Goal: Transaction & Acquisition: Purchase product/service

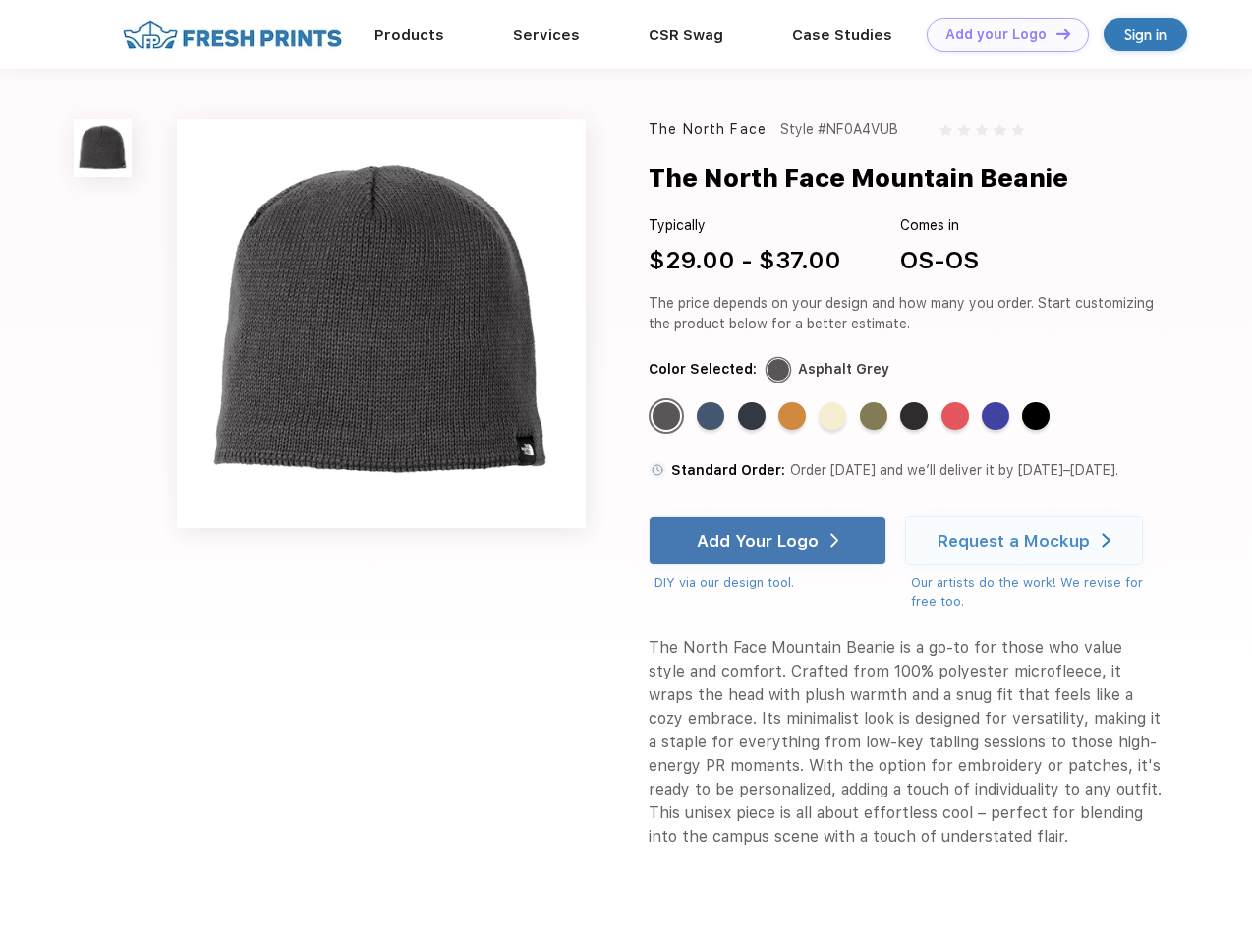
click at [1001, 34] on link "Add your Logo Design Tool" at bounding box center [1008, 35] width 162 height 34
click at [0, 0] on div "Design Tool" at bounding box center [0, 0] width 0 height 0
click at [1055, 33] on link "Add your Logo Design Tool" at bounding box center [1008, 35] width 162 height 34
click at [103, 147] on img at bounding box center [103, 148] width 58 height 58
click at [668, 417] on div "Standard Color" at bounding box center [667, 416] width 28 height 28
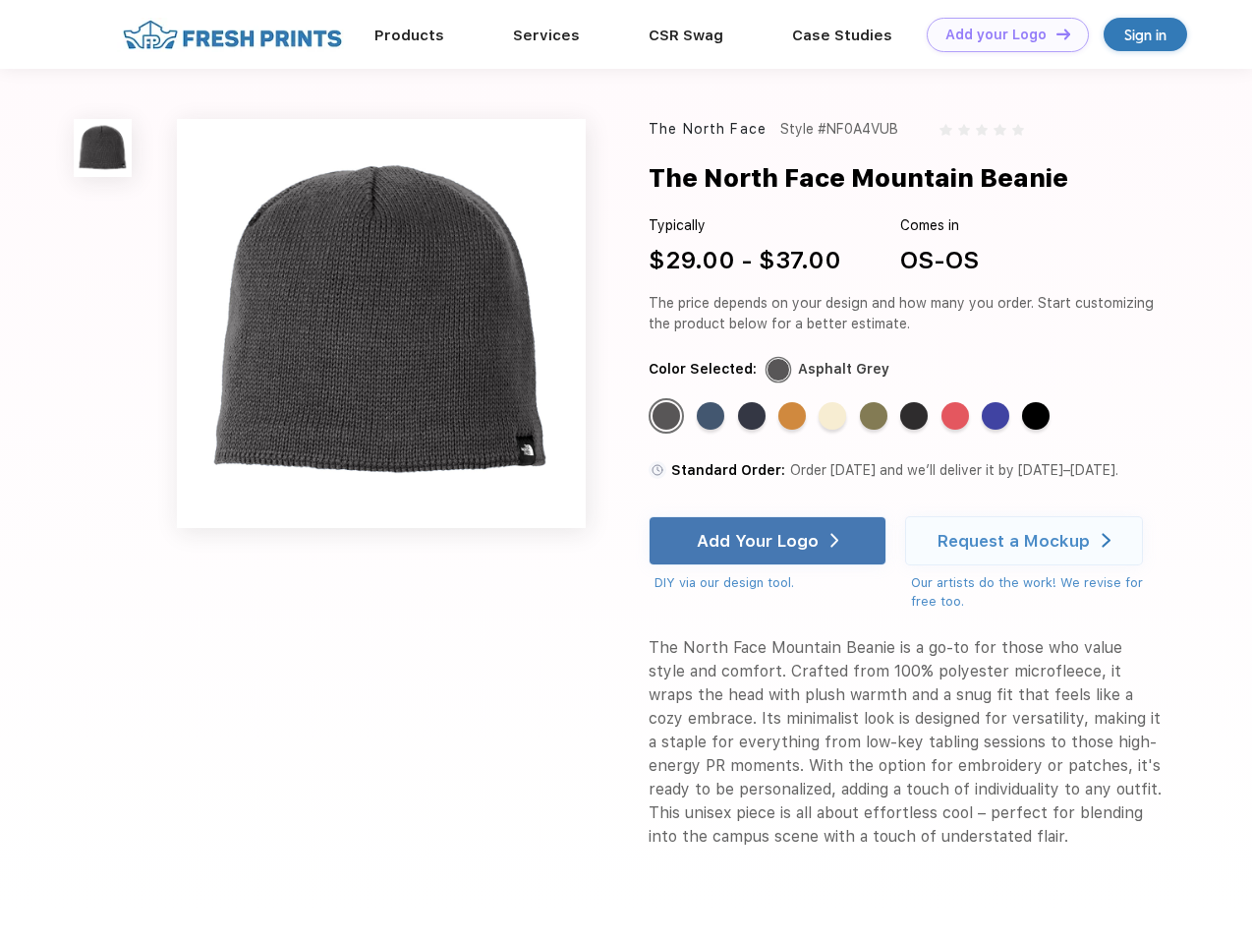
click at [713, 417] on div "Standard Color" at bounding box center [711, 416] width 28 height 28
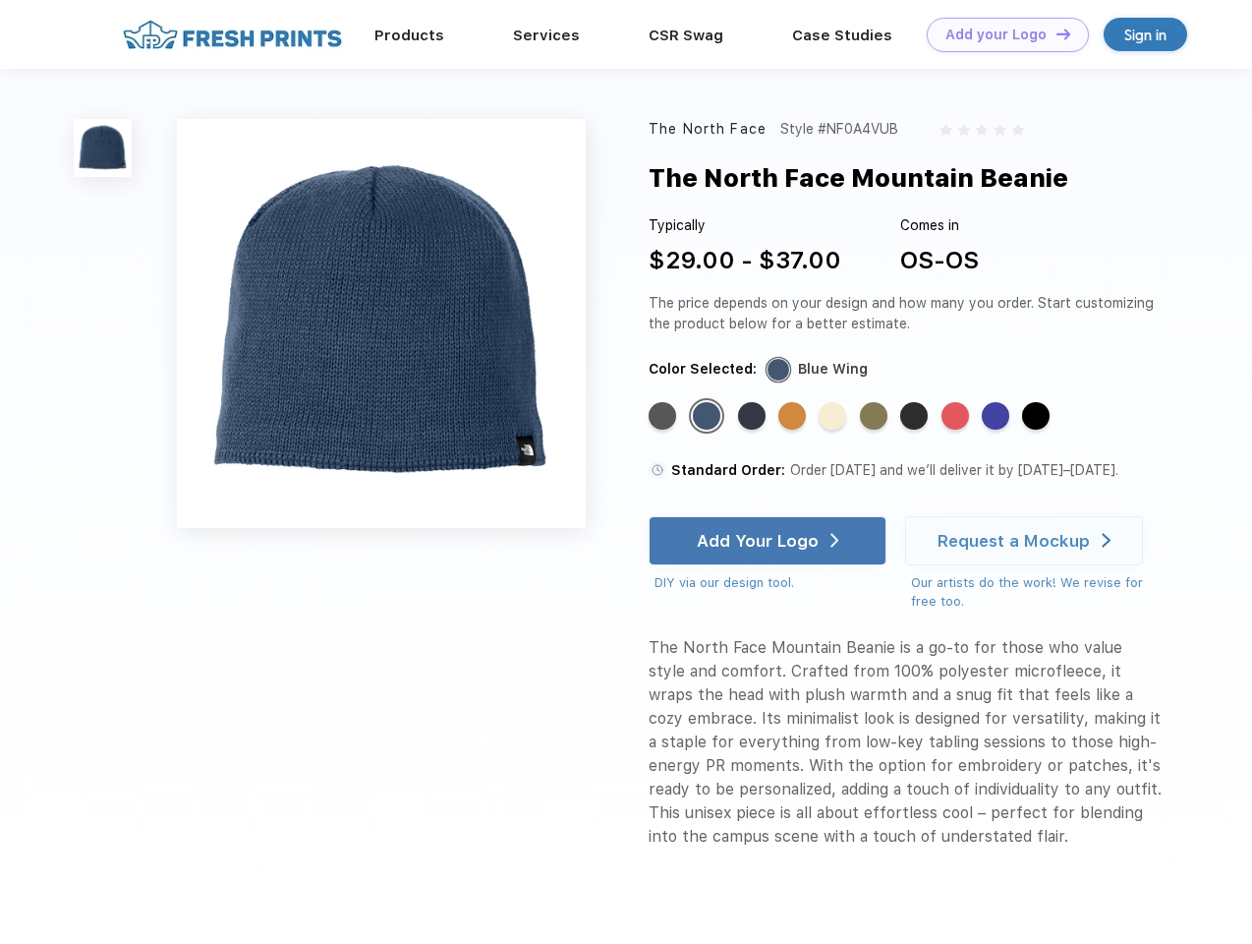
click at [754, 417] on div "Standard Color" at bounding box center [752, 416] width 28 height 28
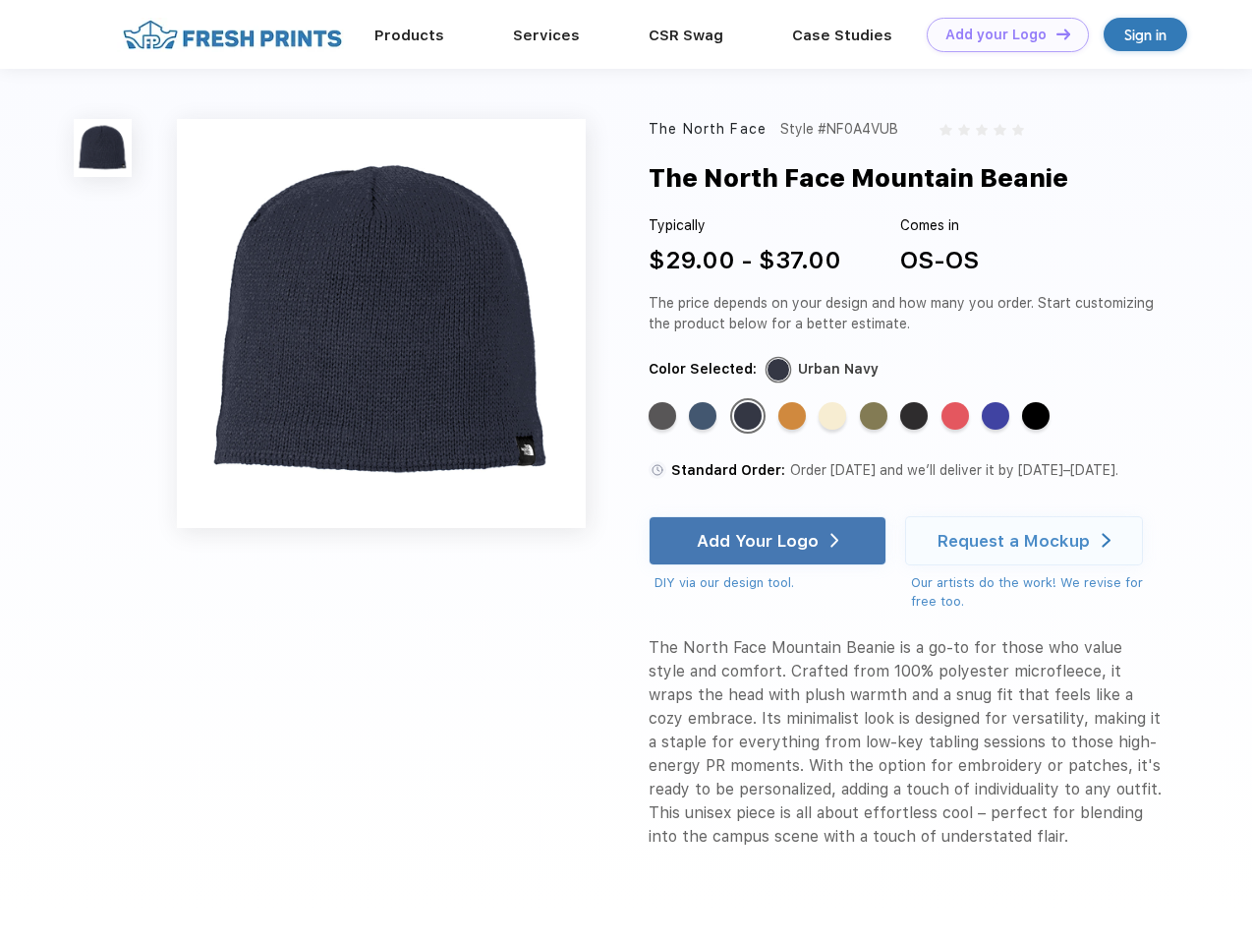
click at [794, 417] on div "Standard Color" at bounding box center [792, 416] width 28 height 28
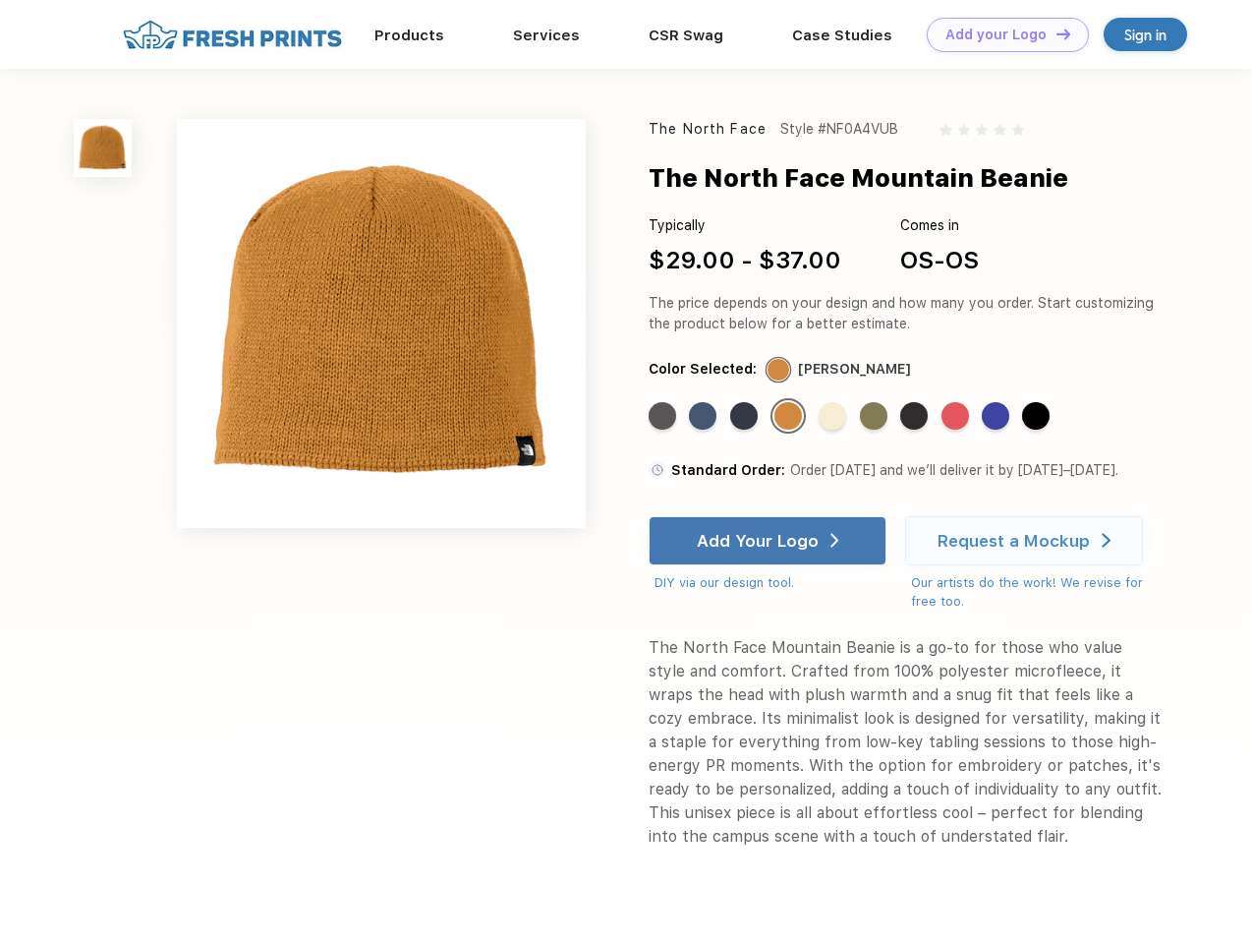
click at [834, 417] on div "Standard Color" at bounding box center [833, 416] width 28 height 28
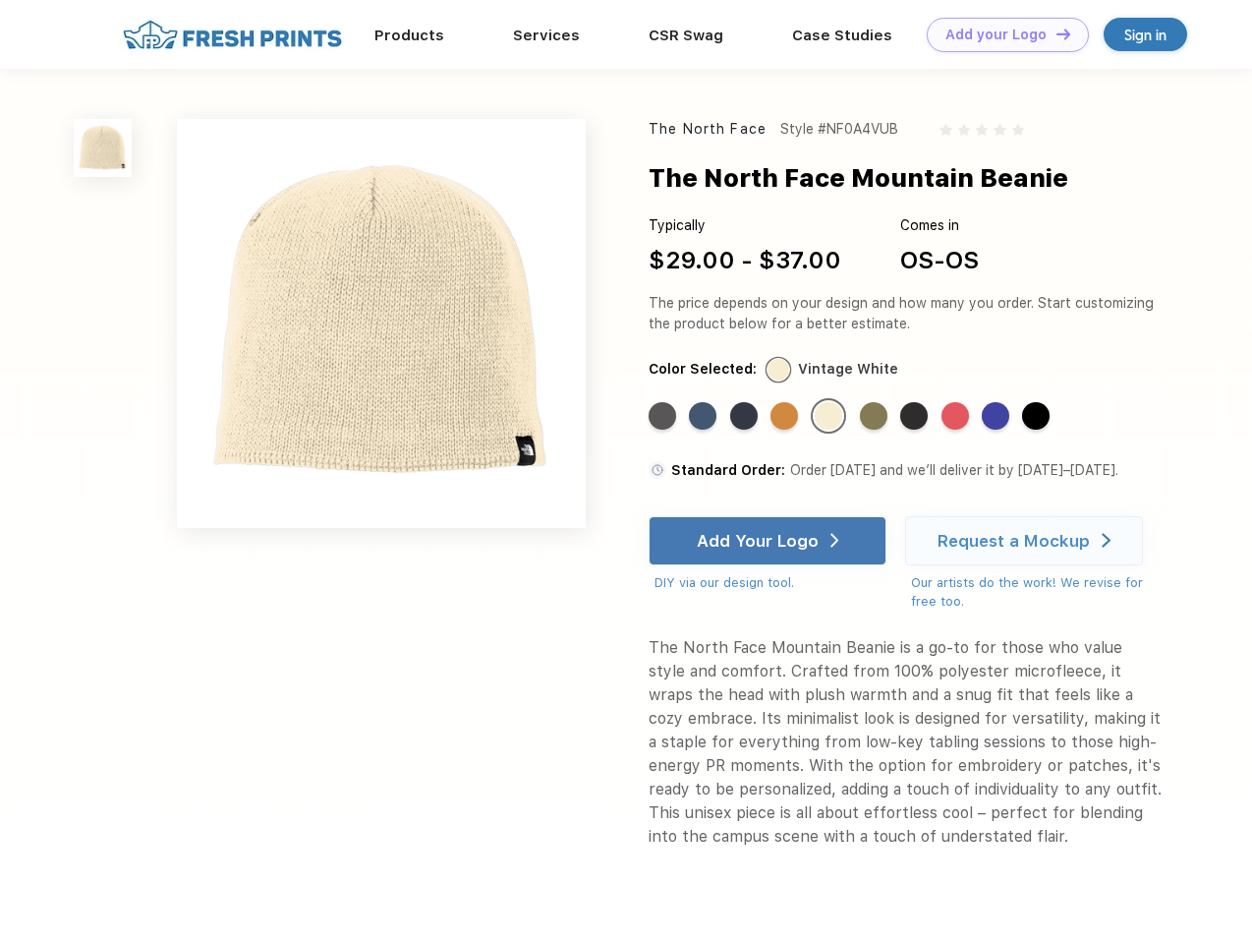
click at [876, 417] on div "Standard Color" at bounding box center [874, 416] width 28 height 28
